Goal: Check status

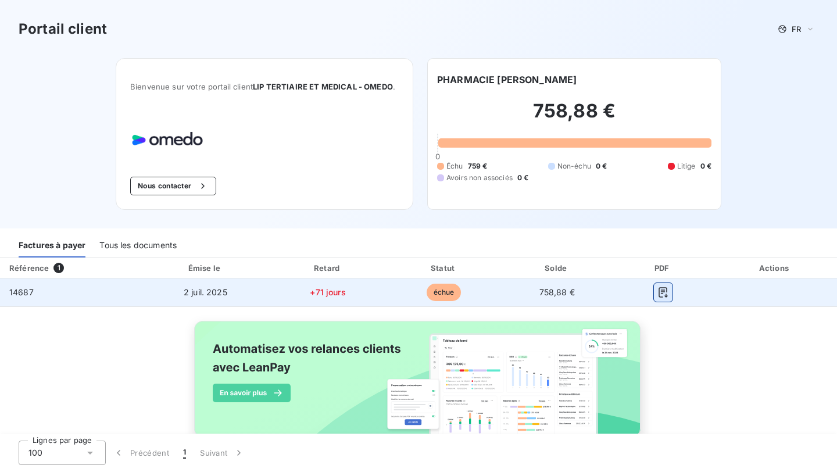
click at [668, 291] on icon "button" at bounding box center [663, 292] width 9 height 10
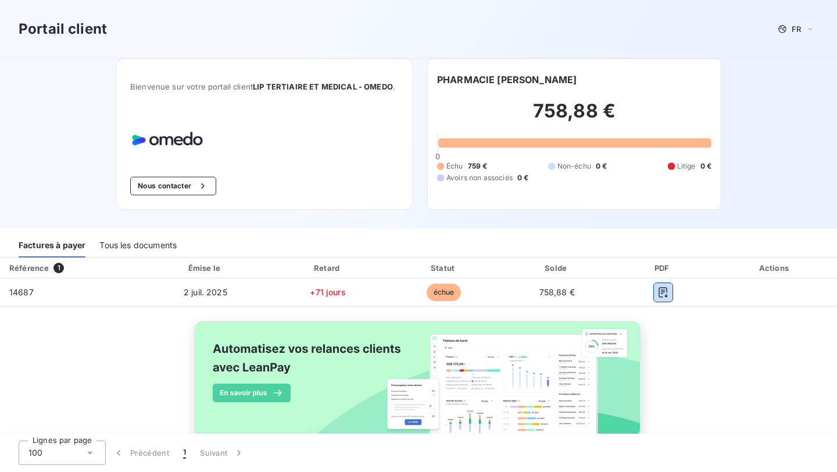
scroll to position [28, 0]
